Goal: Information Seeking & Learning: Learn about a topic

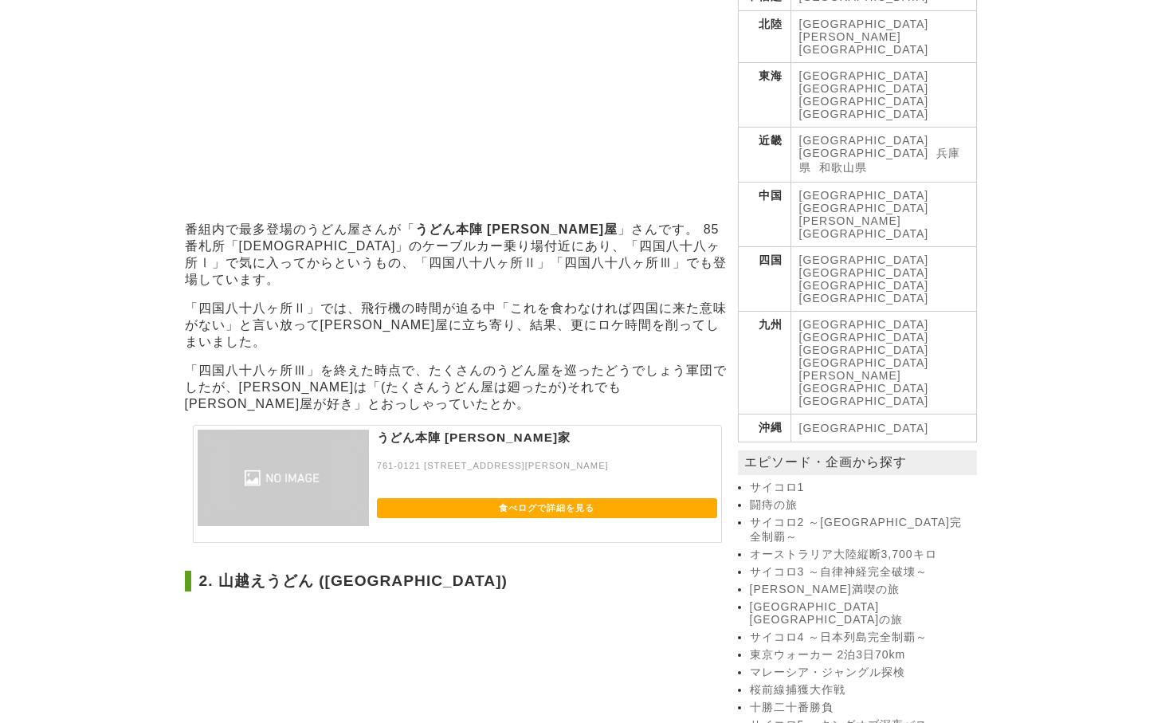
scroll to position [459, 0]
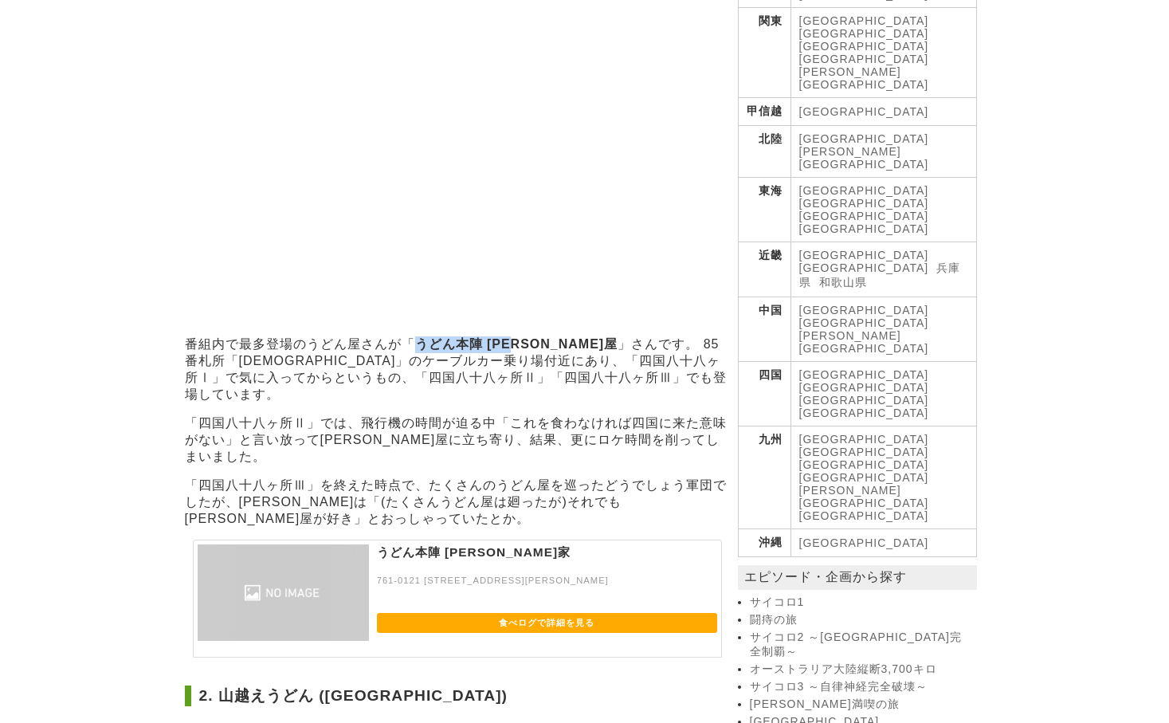
drag, startPoint x: 418, startPoint y: 292, endPoint x: 525, endPoint y: 295, distance: 106.8
click at [525, 337] on strong "うどん本陣 [PERSON_NAME]屋" at bounding box center [516, 344] width 203 height 14
copy strong "うどん本陣 [PERSON_NAME]屋"
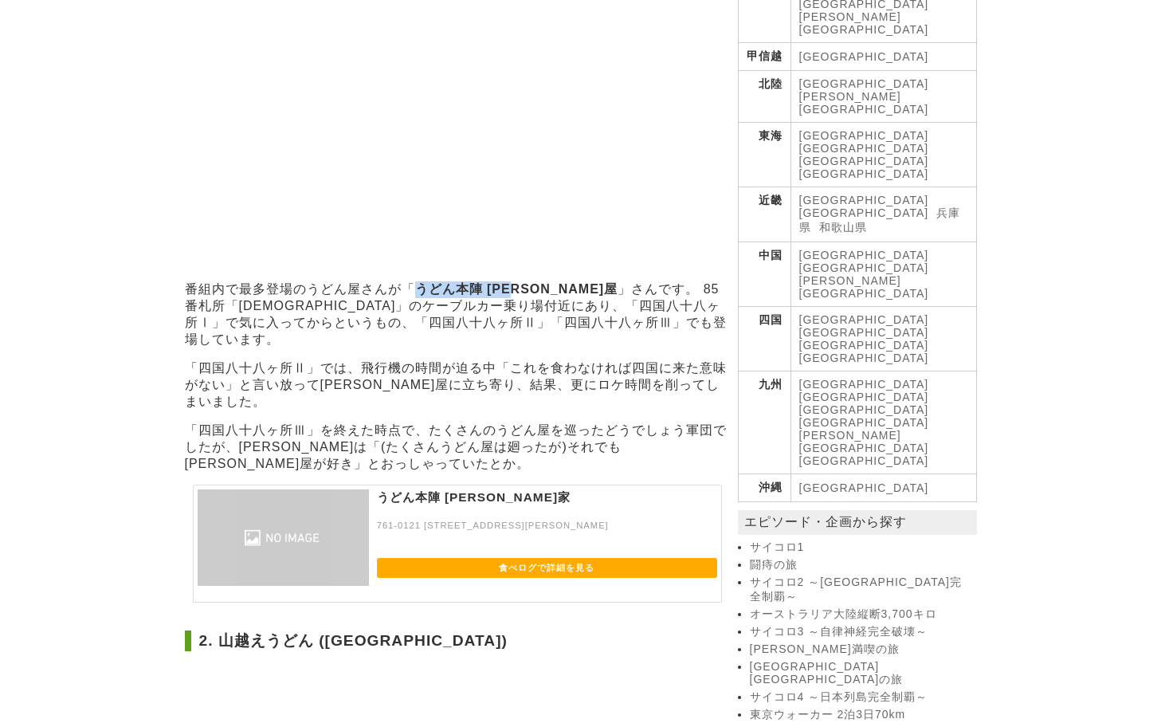
scroll to position [574, 0]
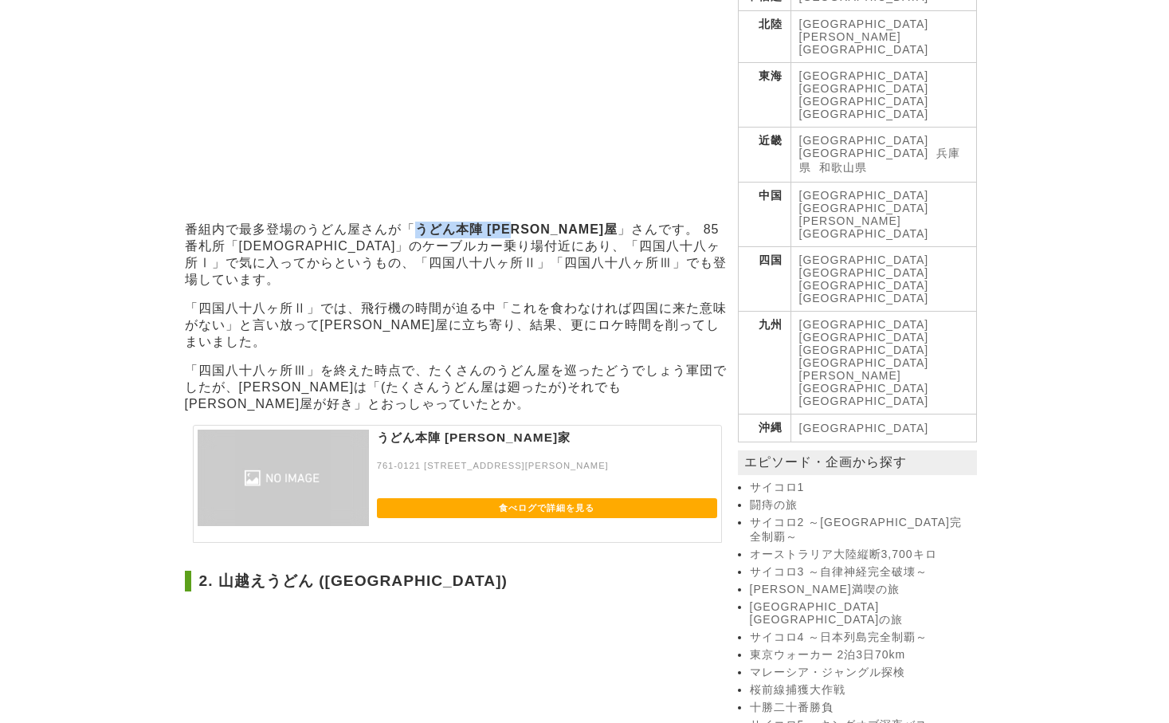
click at [491, 498] on link "食べログで詳細を見る" at bounding box center [547, 508] width 340 height 20
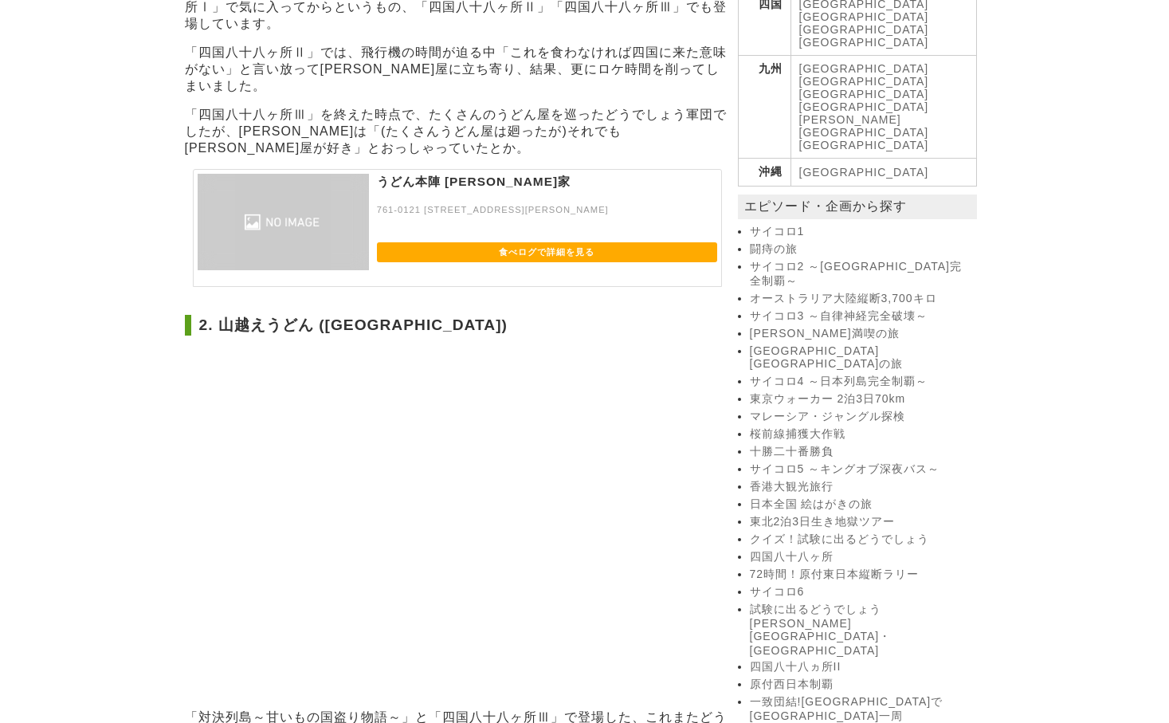
scroll to position [918, 0]
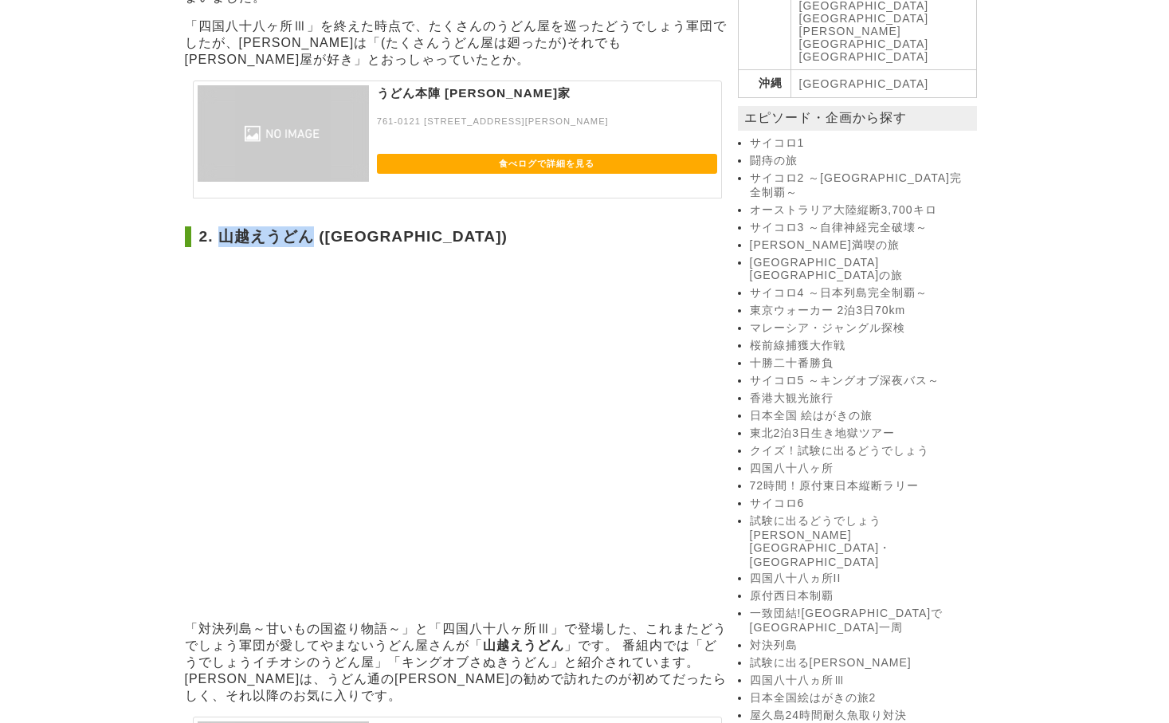
drag, startPoint x: 219, startPoint y: 167, endPoint x: 312, endPoint y: 169, distance: 93.3
click at [312, 226] on h2 "2. 山越えうどん ([GEOGRAPHIC_DATA])" at bounding box center [457, 236] width 545 height 21
copy h2 "山越えうどん"
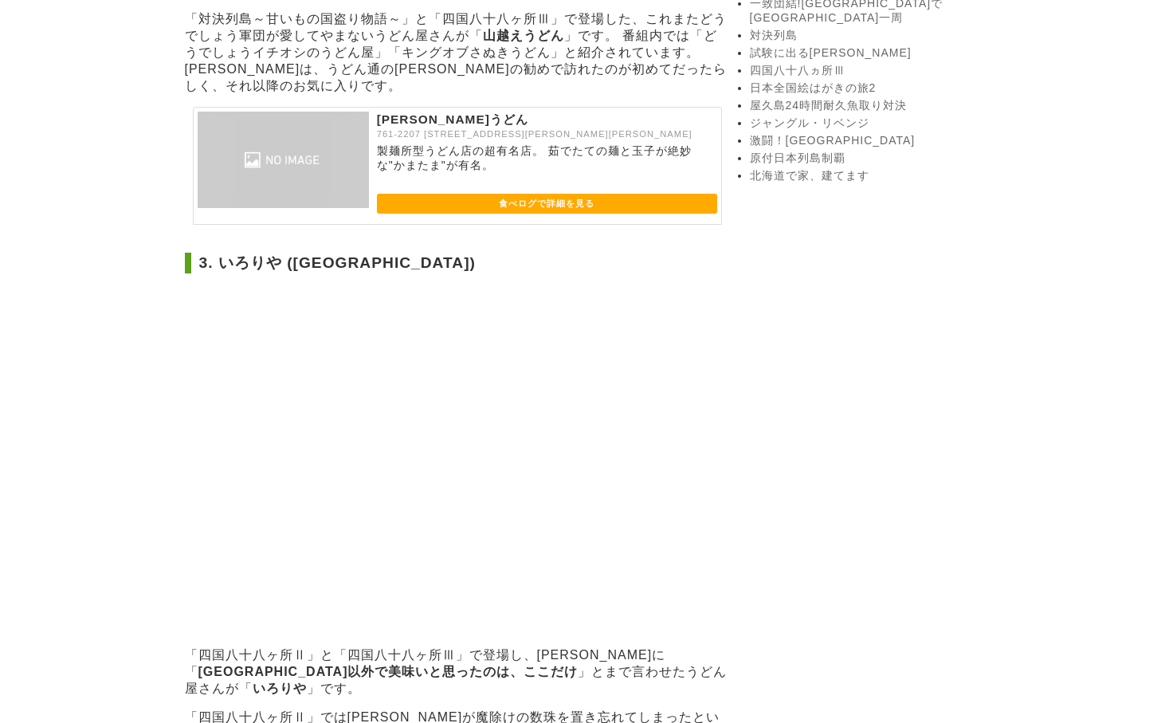
scroll to position [1492, 0]
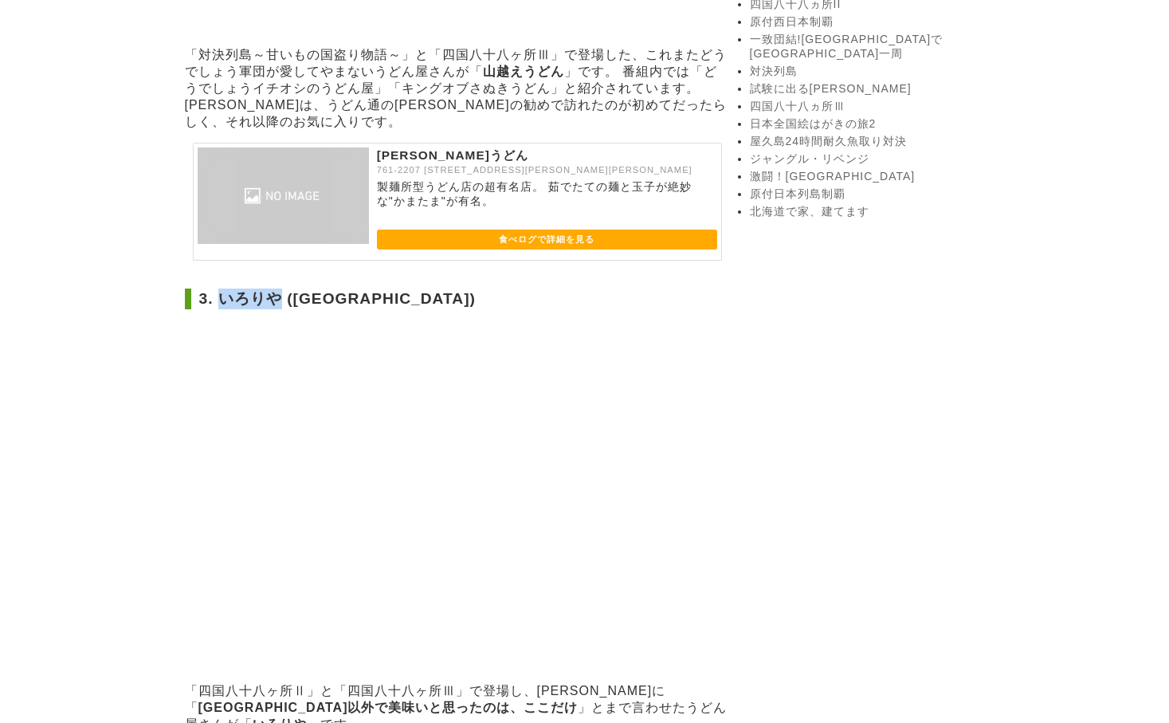
drag, startPoint x: 218, startPoint y: 203, endPoint x: 283, endPoint y: 206, distance: 64.6
click at [283, 289] on h2 "3. いろりや ([GEOGRAPHIC_DATA])" at bounding box center [457, 299] width 545 height 21
copy h2 "いろりや"
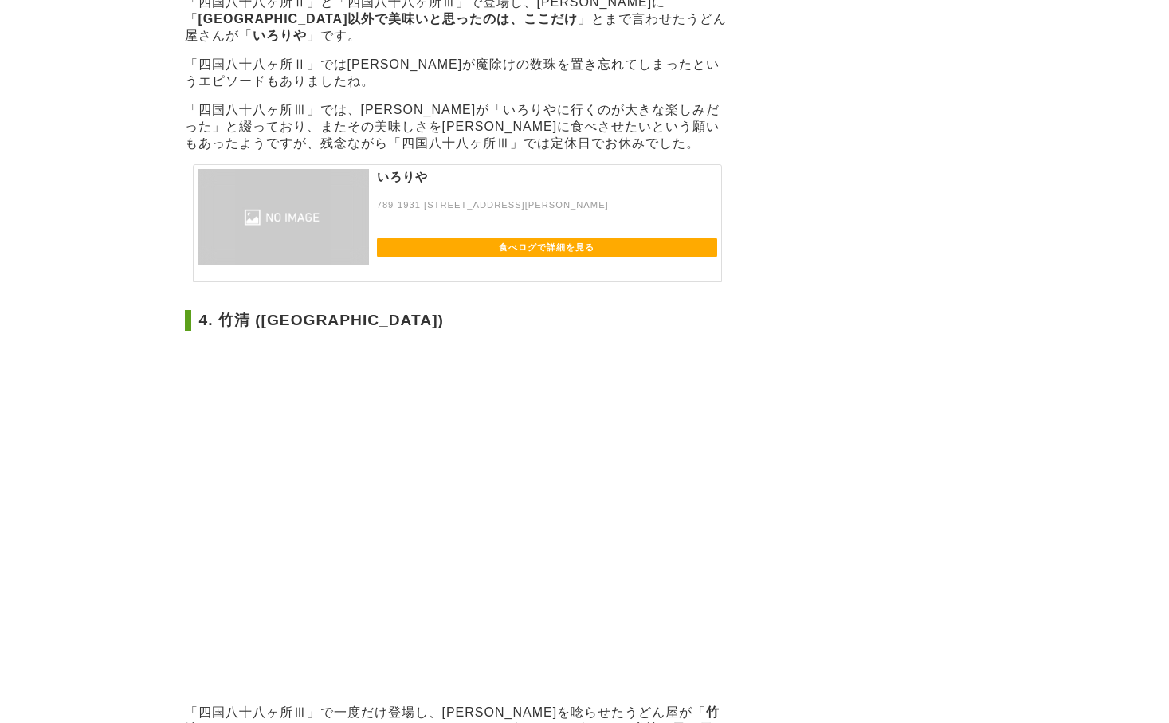
scroll to position [2295, 0]
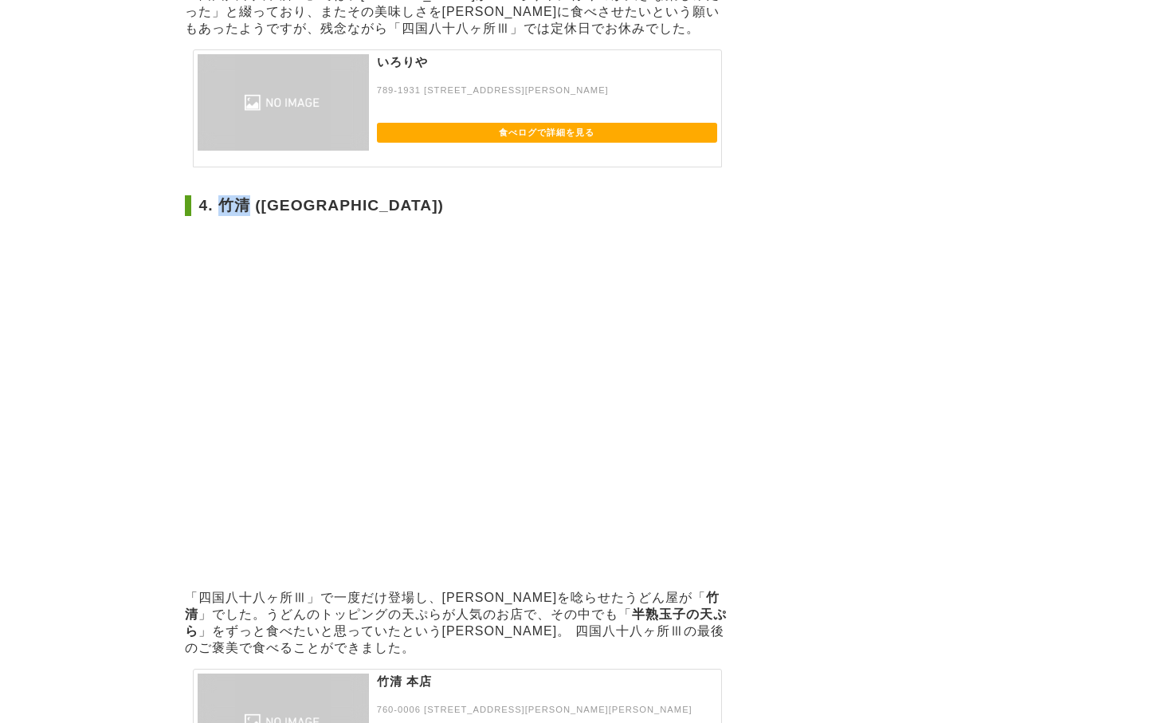
drag, startPoint x: 223, startPoint y: 64, endPoint x: 250, endPoint y: 69, distance: 27.7
click at [250, 195] on h2 "4. 竹清 ([GEOGRAPHIC_DATA])" at bounding box center [457, 205] width 545 height 21
copy h2 "竹清"
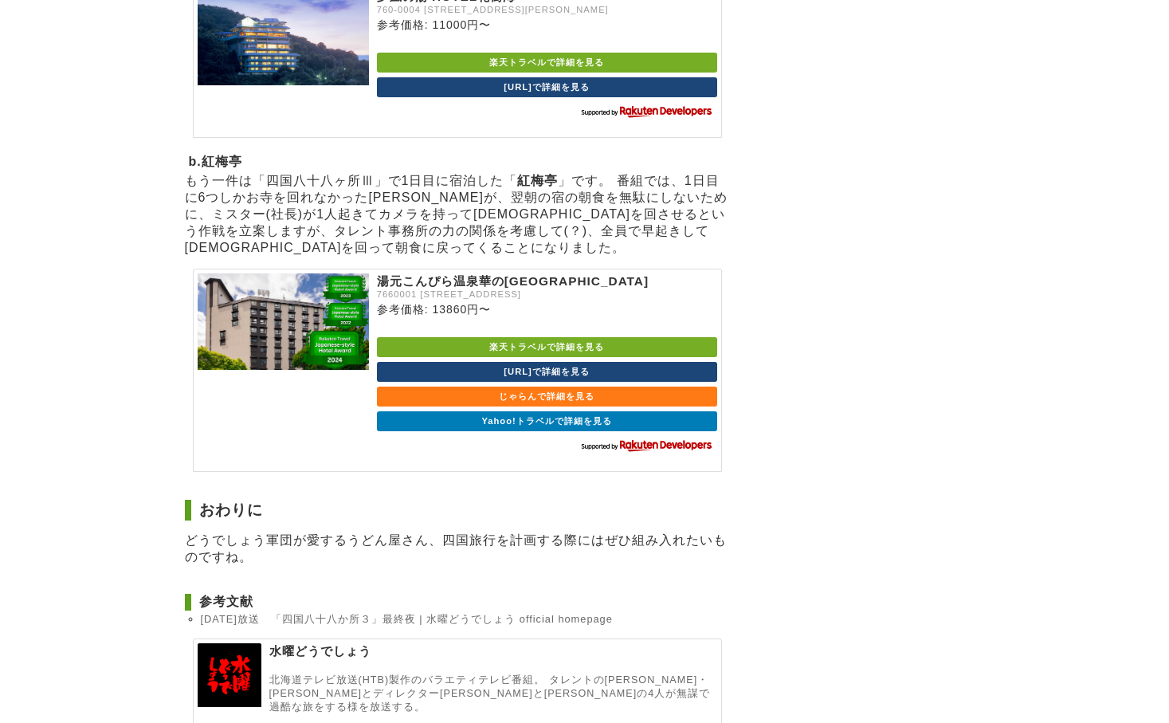
scroll to position [3896, 0]
